Goal: Use online tool/utility

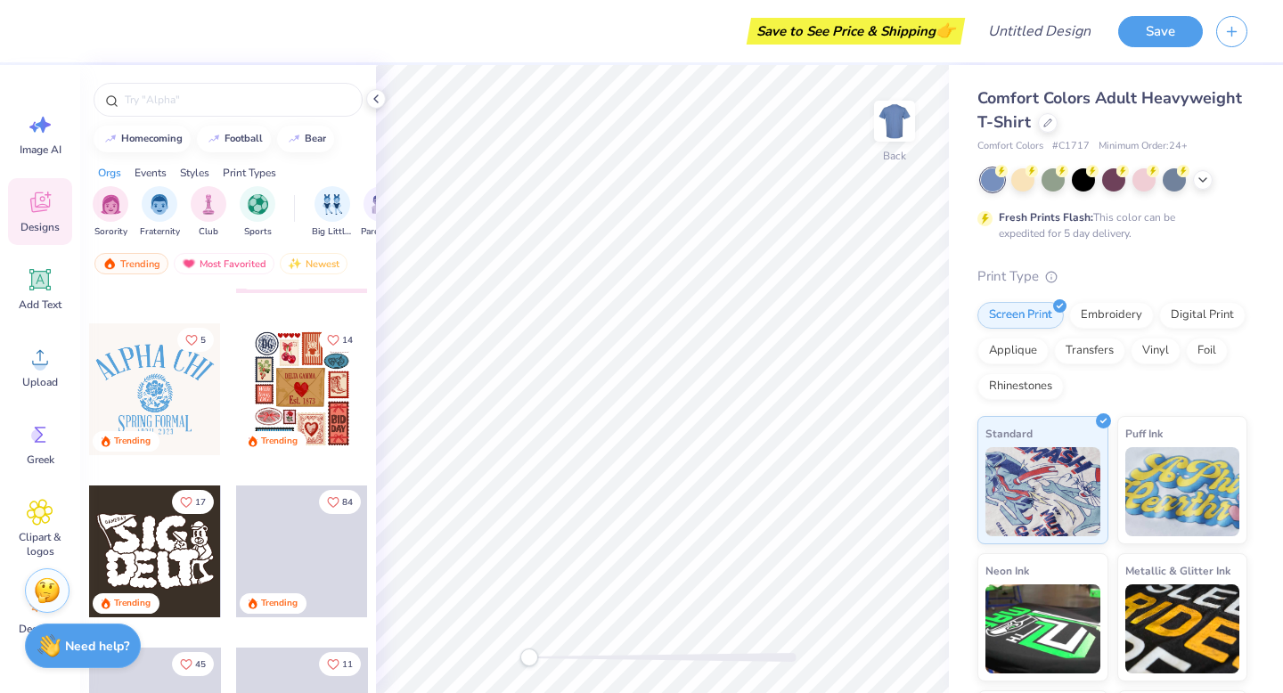
scroll to position [294, 0]
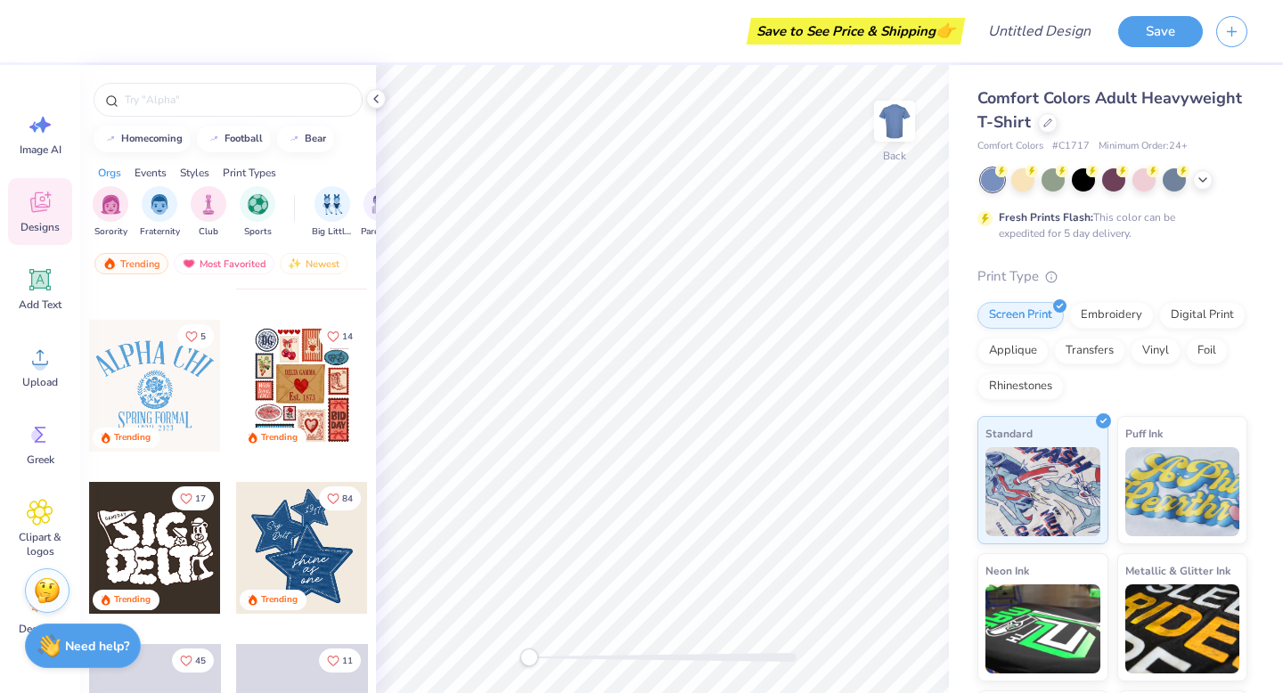
click at [171, 396] on div at bounding box center [155, 386] width 132 height 132
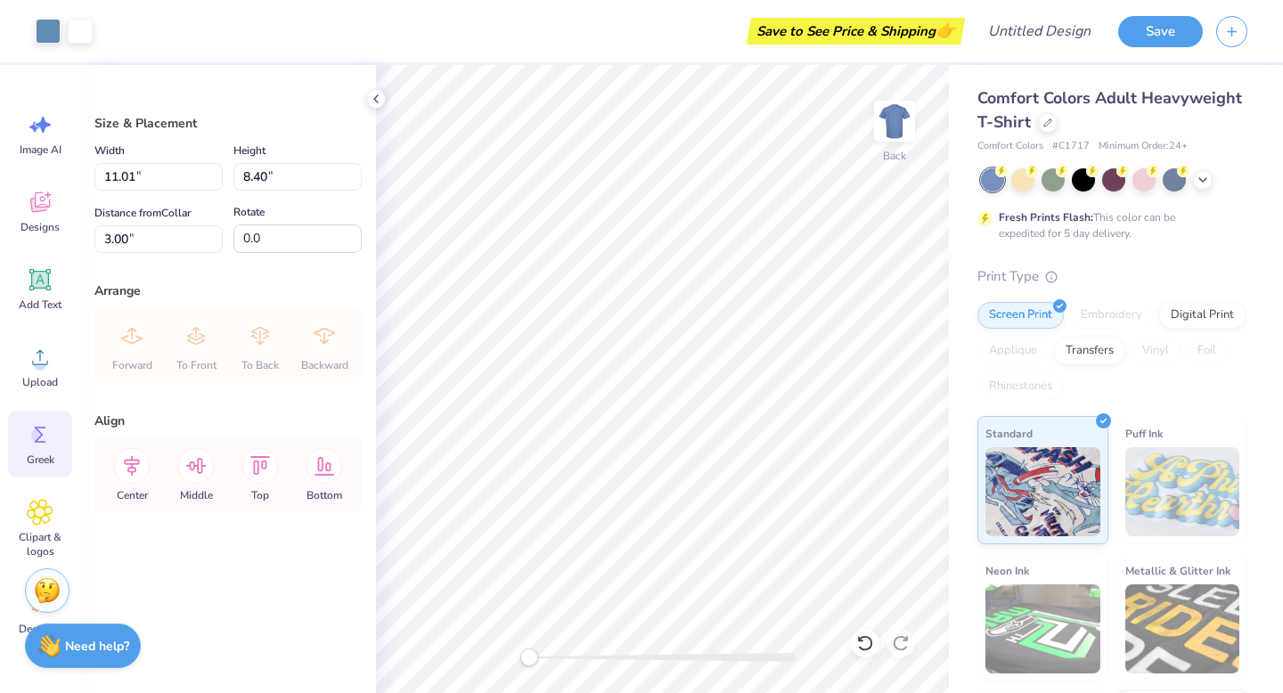
click at [45, 450] on div "Greek" at bounding box center [40, 444] width 64 height 67
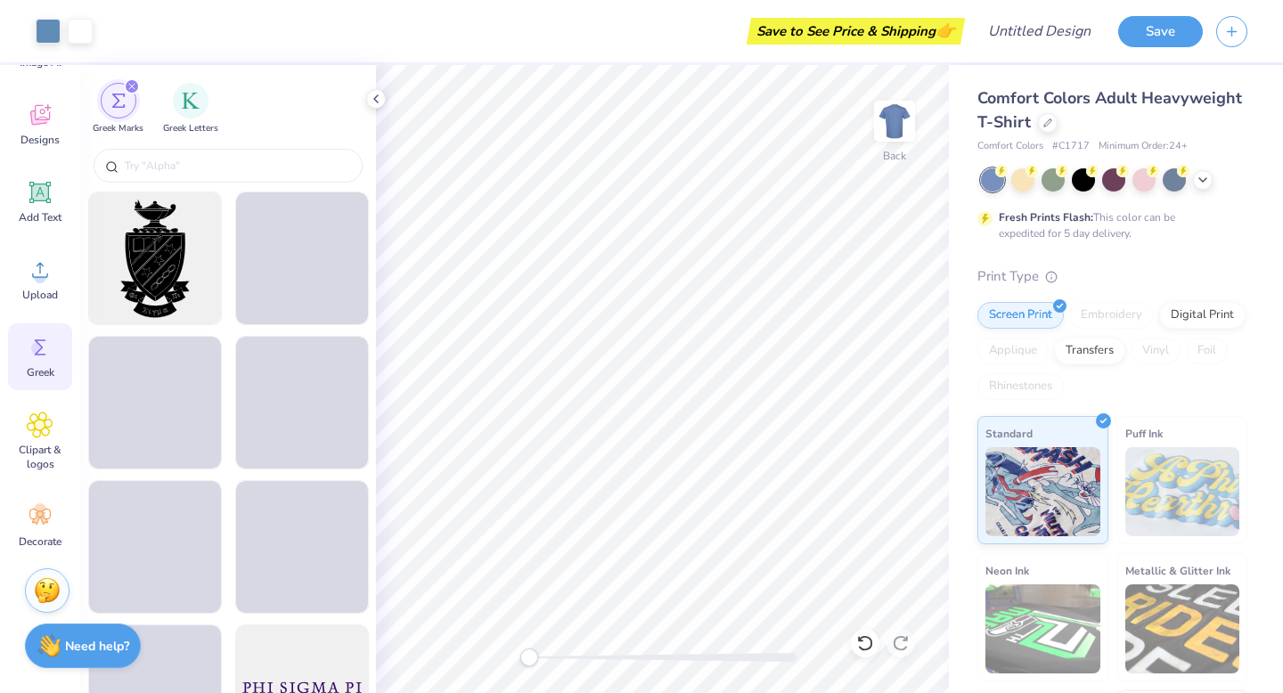
scroll to position [0, 0]
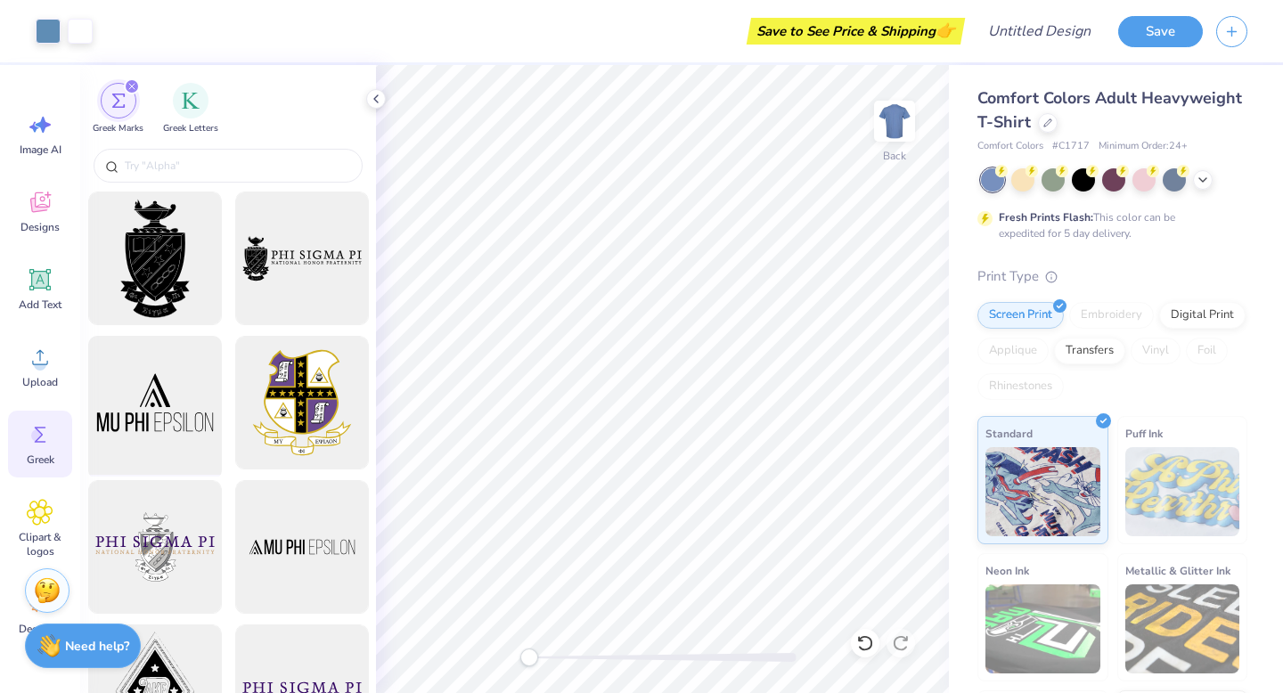
click at [180, 401] on div at bounding box center [154, 403] width 147 height 147
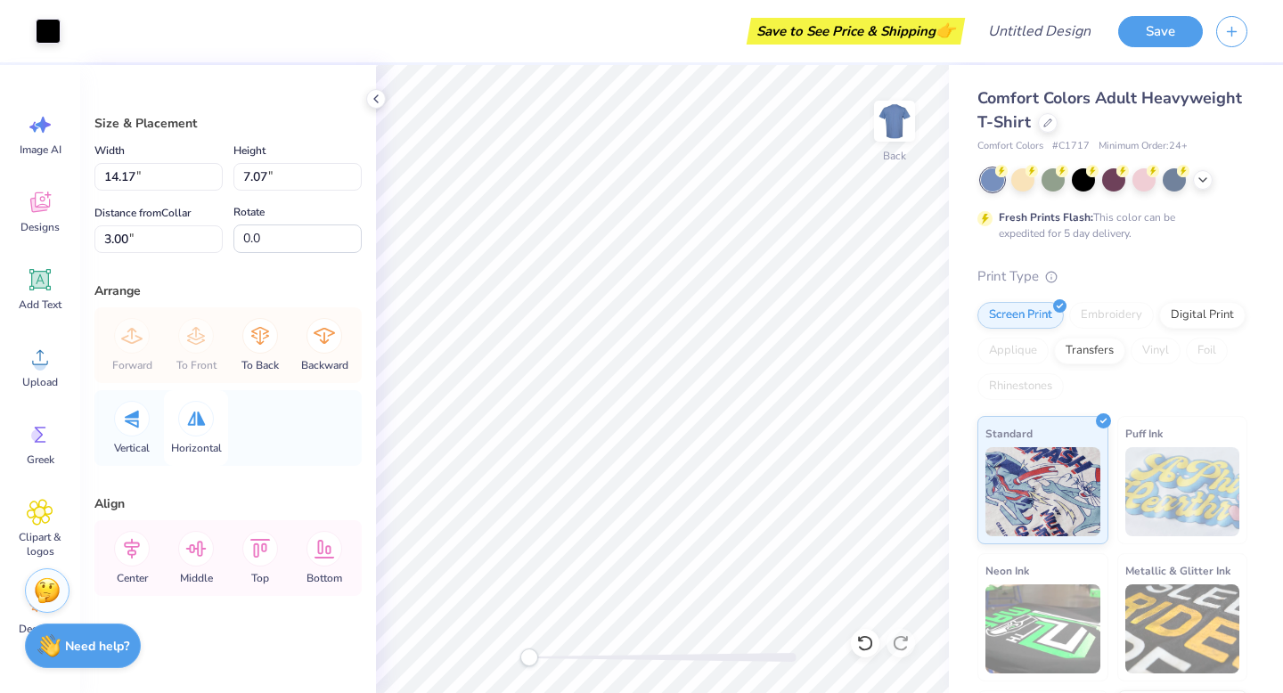
click at [203, 426] on div at bounding box center [196, 419] width 36 height 36
click at [257, 547] on icon at bounding box center [260, 547] width 20 height 19
click at [311, 544] on icon at bounding box center [324, 548] width 36 height 36
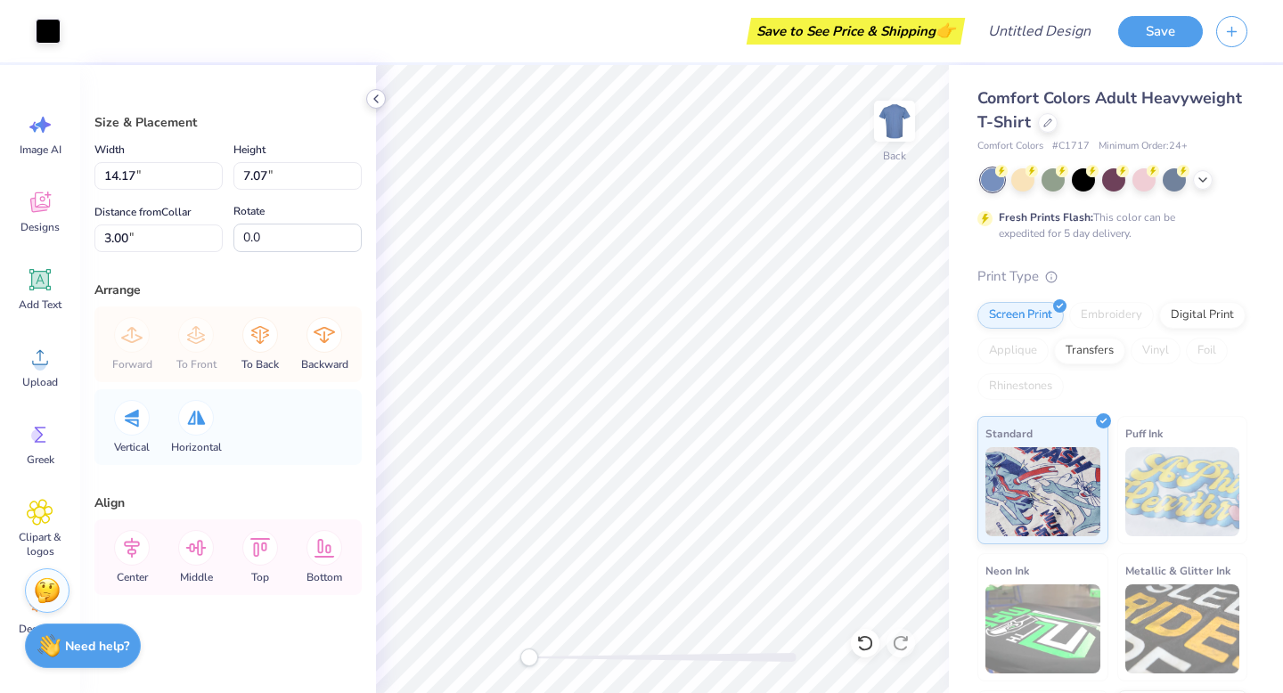
click at [374, 104] on icon at bounding box center [376, 99] width 14 height 14
type input "11.01"
type input "8.40"
type input "3.00"
type input "14.17"
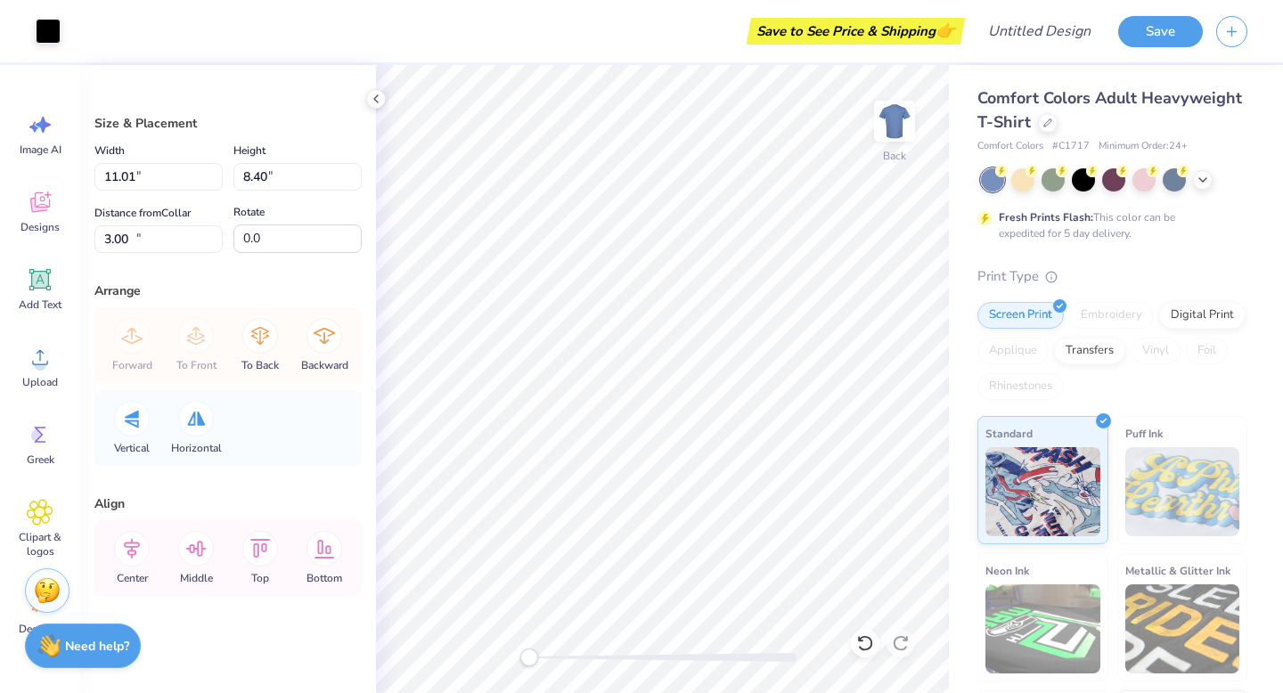
type input "7.07"
type input "17.43"
type input "11.01"
type input "8.40"
type input "3.00"
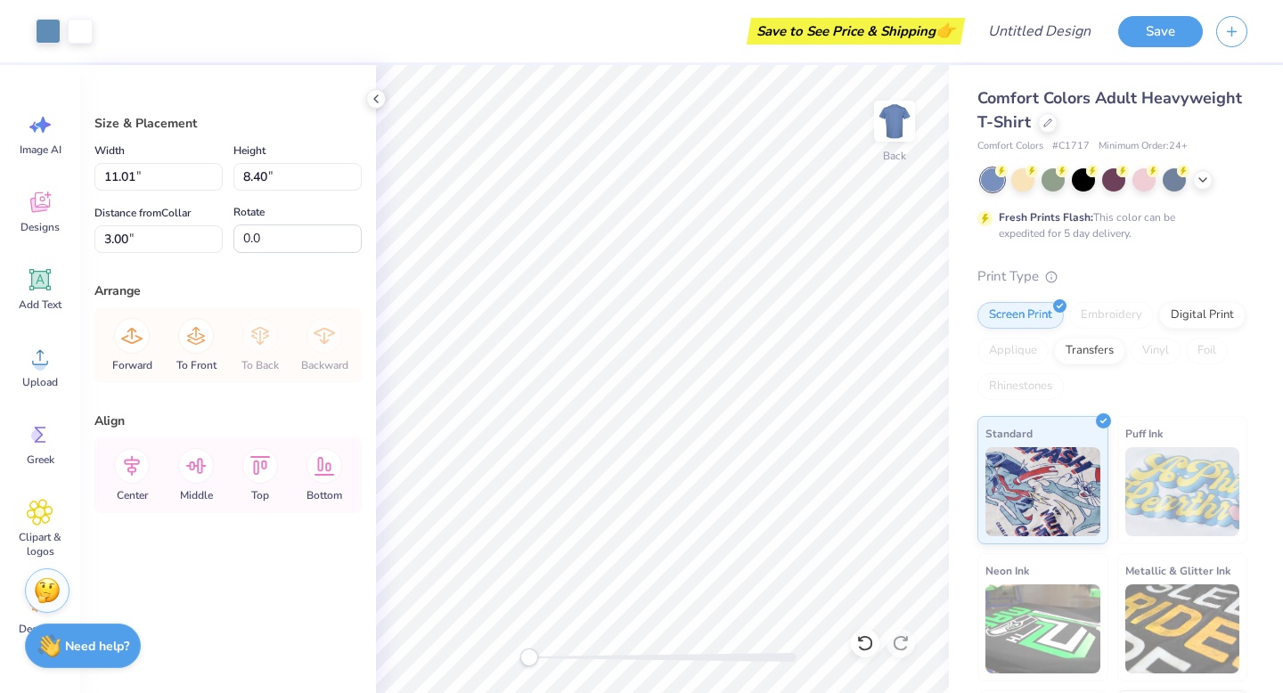
type input "14.17"
type input "7.07"
type input "14.57"
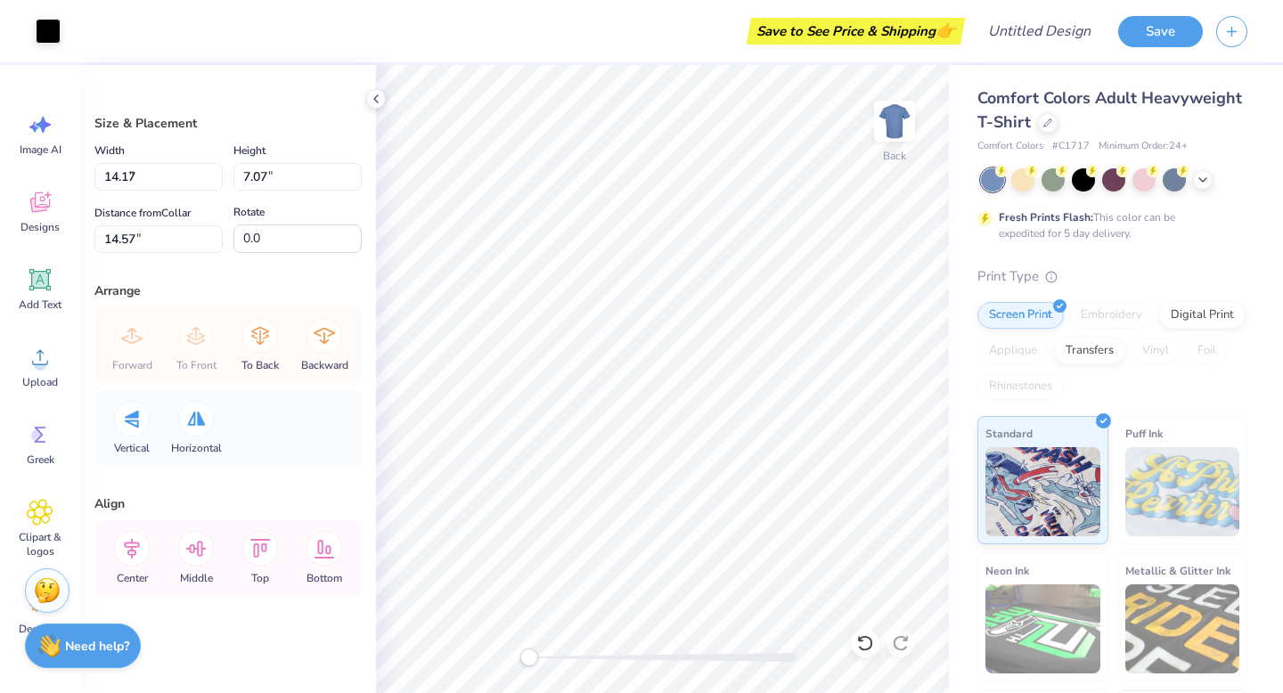
type input "9.21"
type input "4.59"
type input "-33.1"
click at [45, 294] on div "Add Text" at bounding box center [40, 289] width 64 height 67
